Goal: Task Accomplishment & Management: Manage account settings

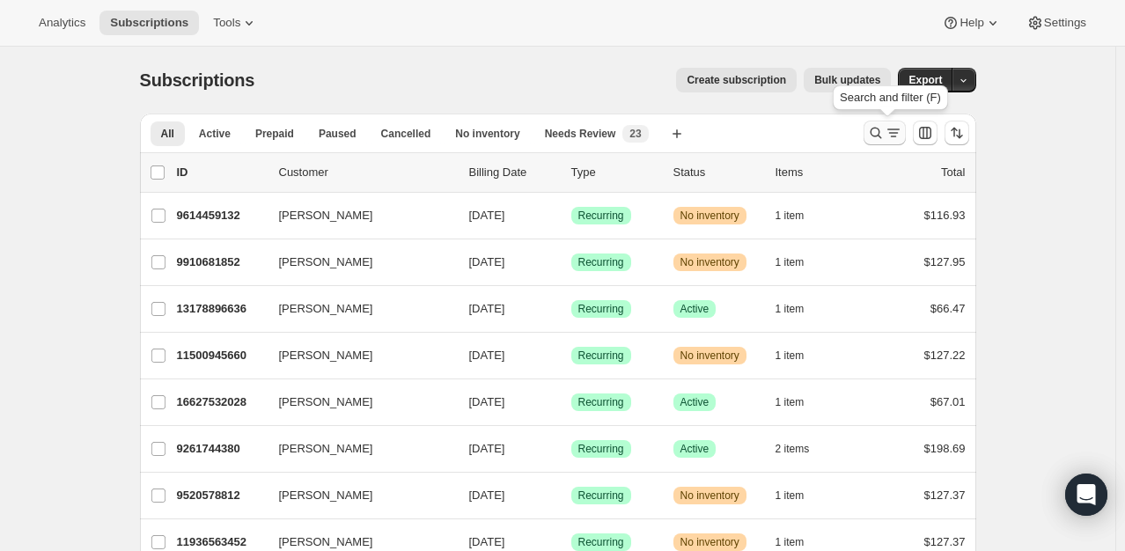
click at [885, 144] on button "Search and filter results" at bounding box center [885, 133] width 42 height 25
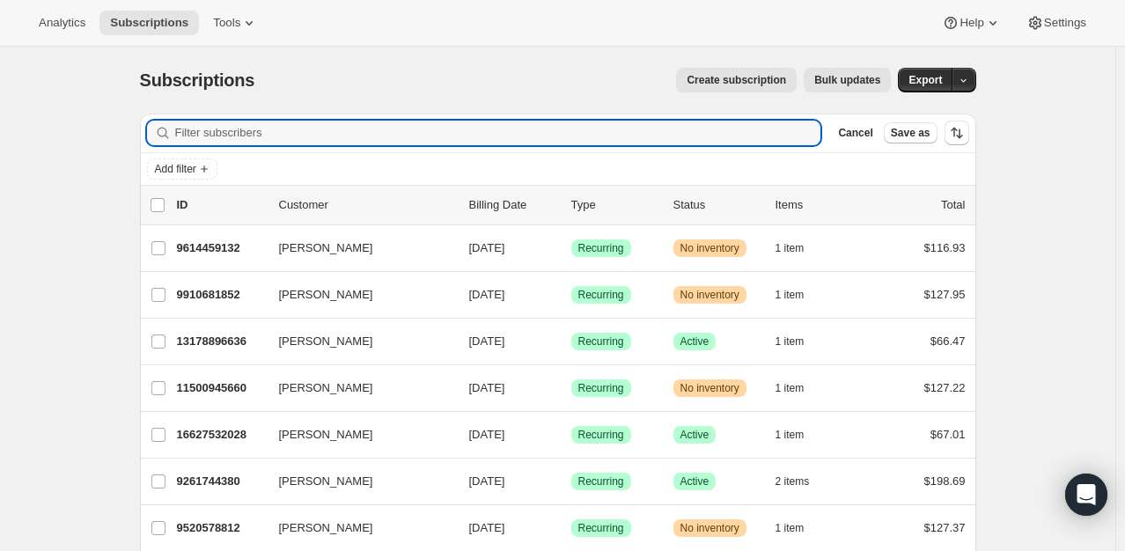
click at [885, 144] on div "Cancel Save as" at bounding box center [899, 133] width 137 height 25
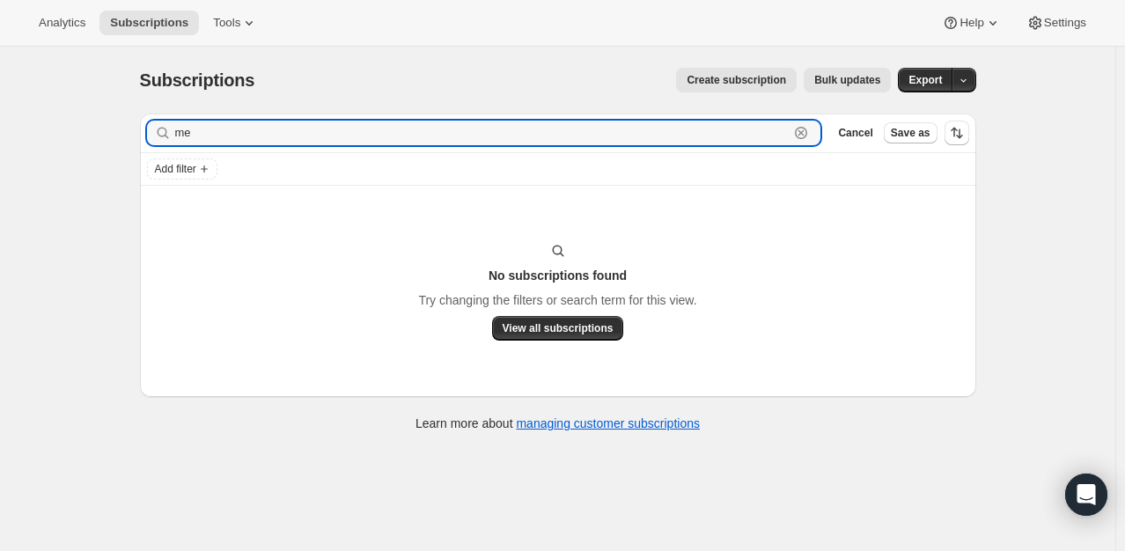
type input "m"
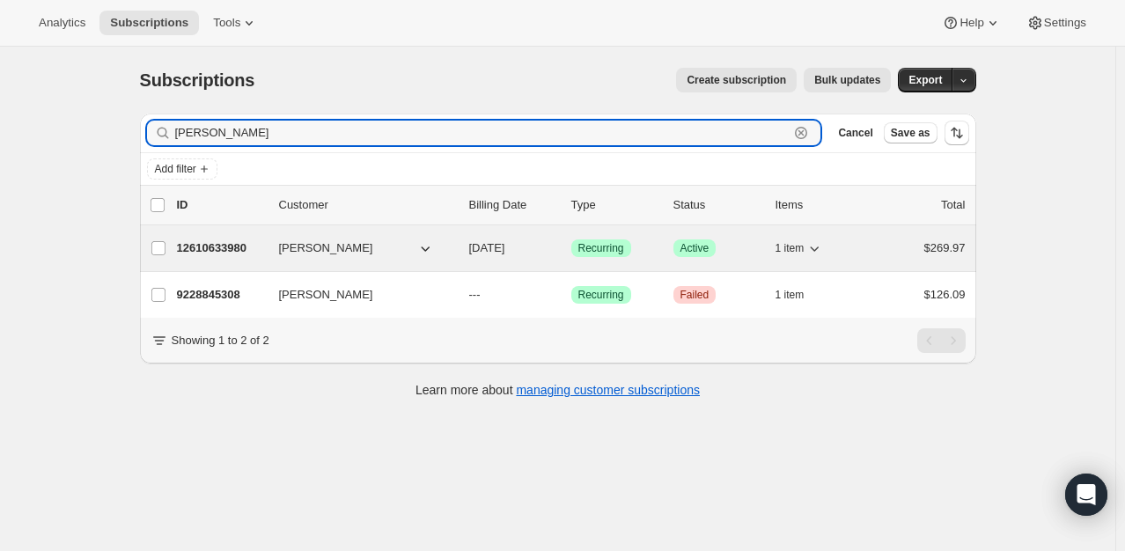
type input "[PERSON_NAME]"
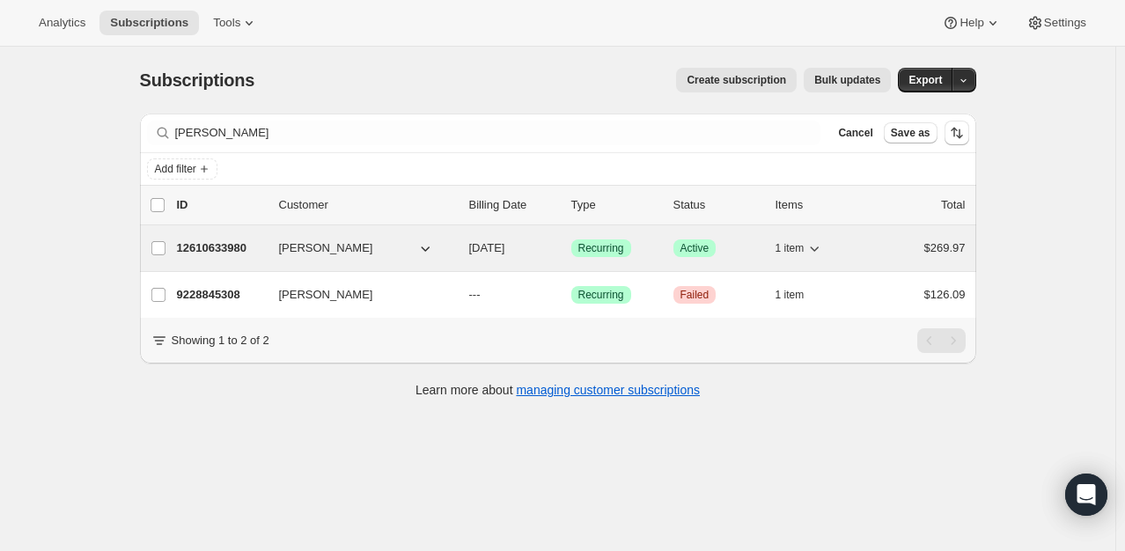
click at [216, 247] on p "12610633980" at bounding box center [221, 248] width 88 height 18
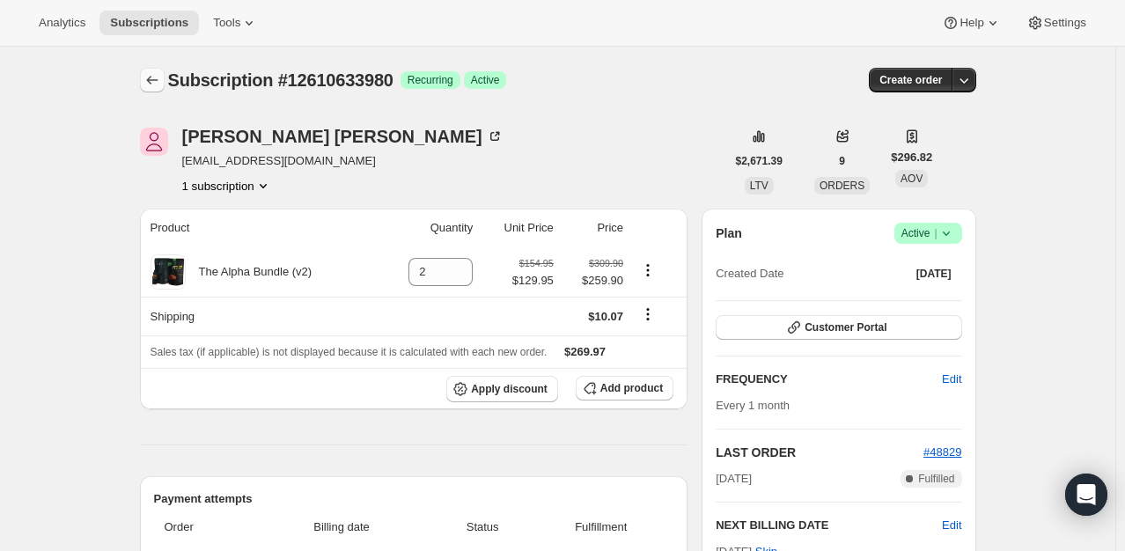
click at [153, 76] on icon "Subscriptions" at bounding box center [153, 80] width 18 height 18
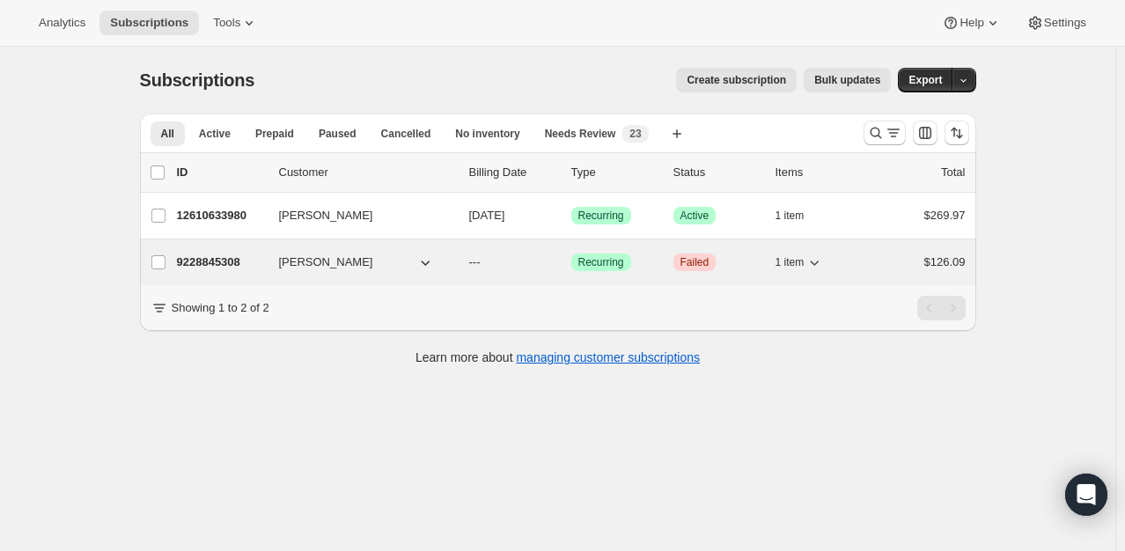
click at [221, 266] on p "9228845308" at bounding box center [221, 263] width 88 height 18
